Goal: Register for event/course

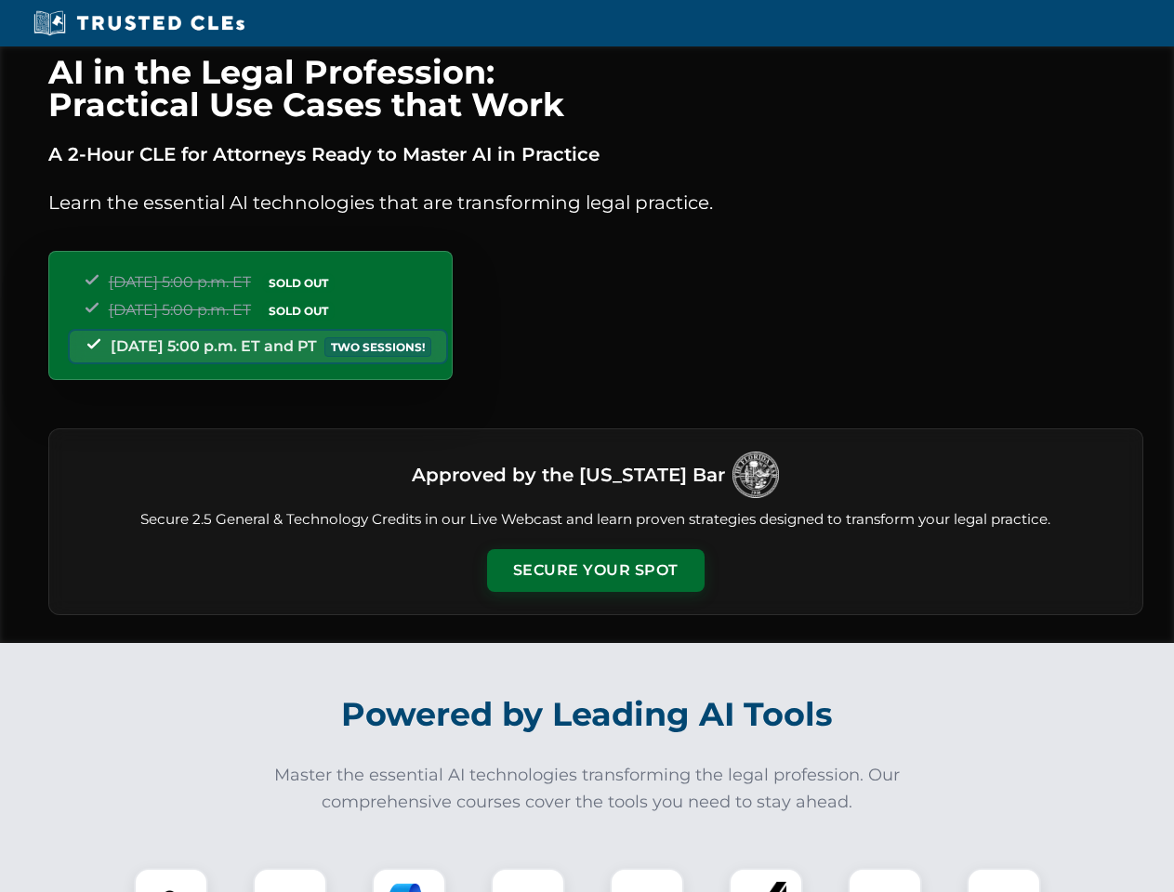
click at [595, 571] on button "Secure Your Spot" at bounding box center [596, 570] width 218 height 43
click at [171, 880] on img at bounding box center [171, 905] width 54 height 54
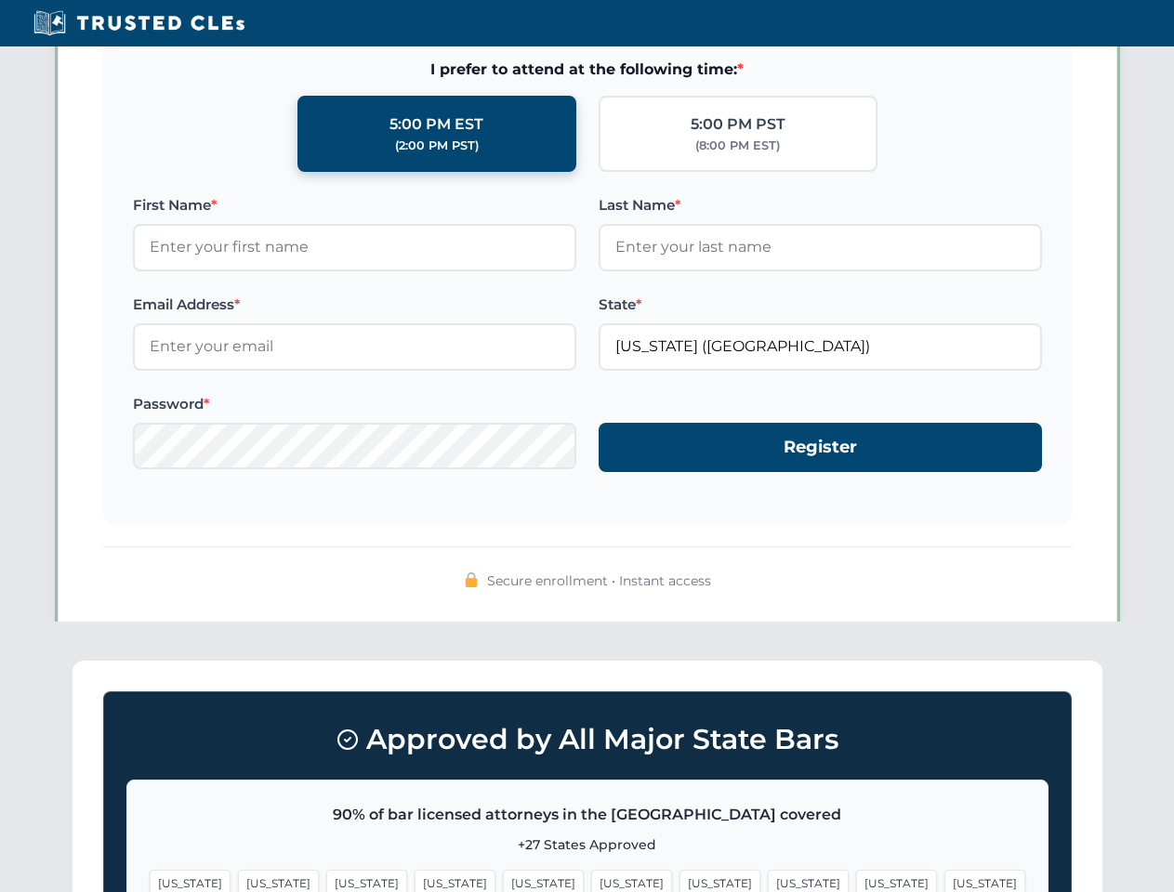
click at [679, 880] on span "[US_STATE]" at bounding box center [719, 883] width 81 height 27
click at [856, 880] on span "[US_STATE]" at bounding box center [896, 883] width 81 height 27
